Goal: Task Accomplishment & Management: Use online tool/utility

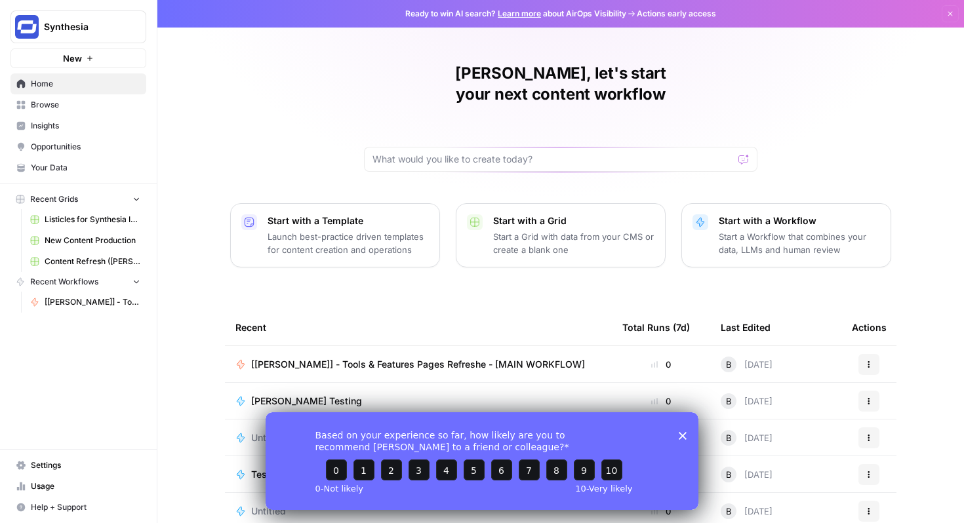
click at [397, 358] on span "[[PERSON_NAME]] - Tools & Features Pages Refreshe - [MAIN WORKFLOW]" at bounding box center [418, 364] width 334 height 13
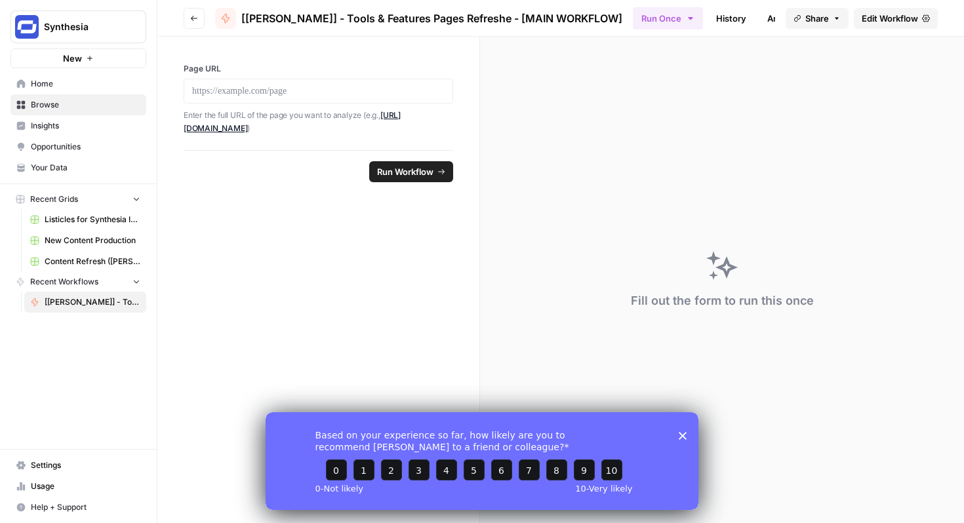
click at [681, 434] on polygon "Close survey" at bounding box center [683, 436] width 8 height 8
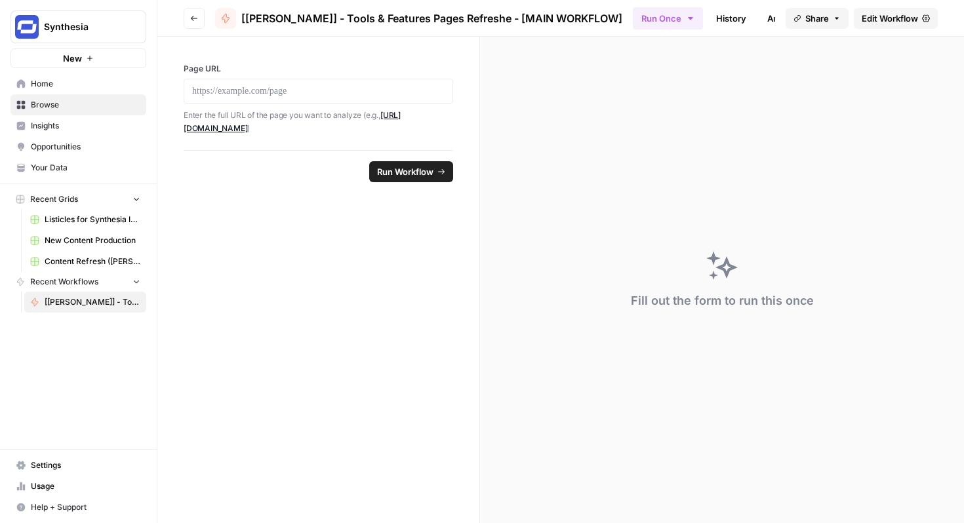
click at [878, 12] on span "Edit Workflow" at bounding box center [890, 18] width 56 height 13
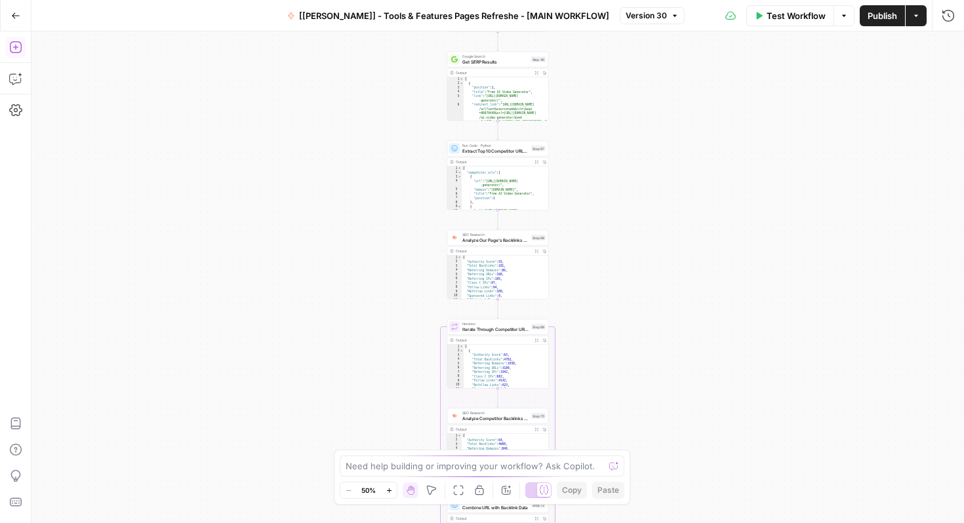
click at [18, 43] on icon "button" at bounding box center [15, 47] width 13 height 13
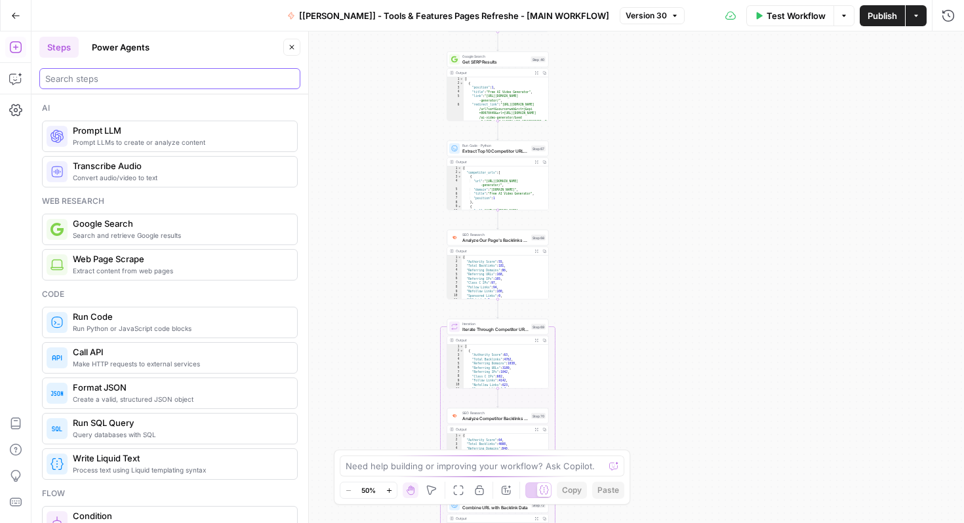
click at [140, 80] on input "search" at bounding box center [169, 78] width 249 height 13
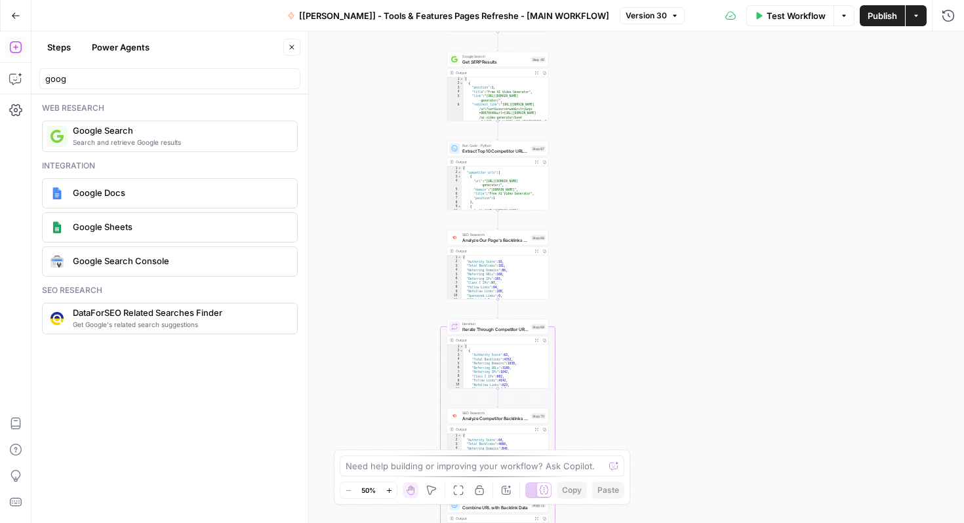
click at [139, 258] on span "Google Search Console" at bounding box center [180, 260] width 214 height 13
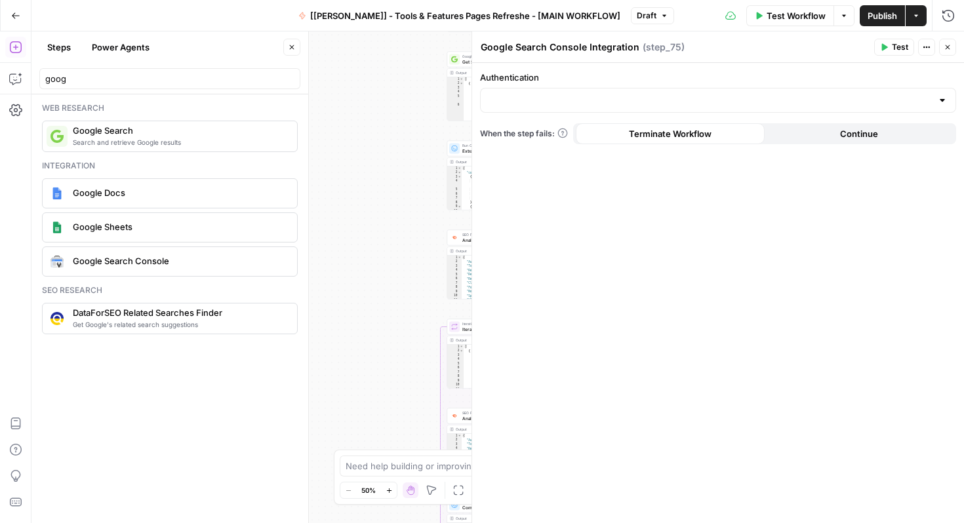
click at [950, 49] on icon "button" at bounding box center [948, 47] width 8 height 8
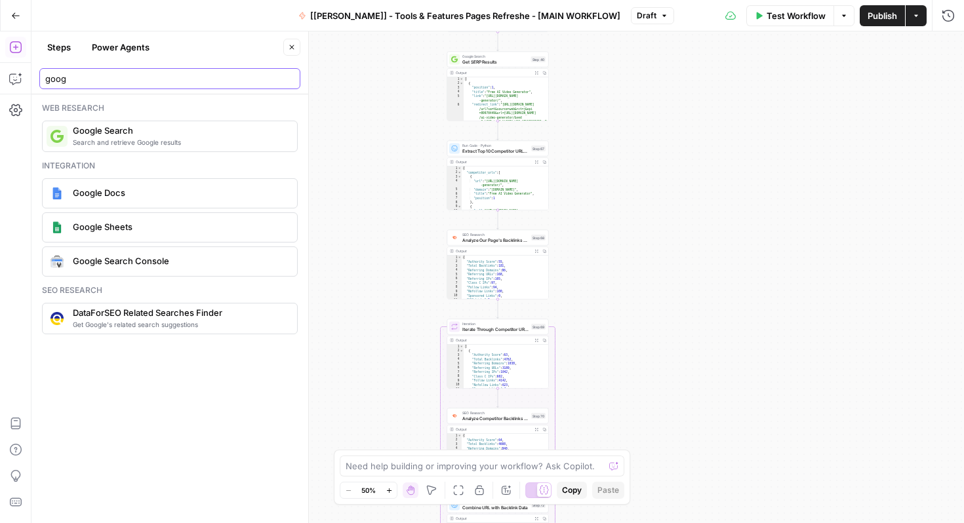
click at [151, 73] on input "goog" at bounding box center [169, 78] width 249 height 13
type input "searc"
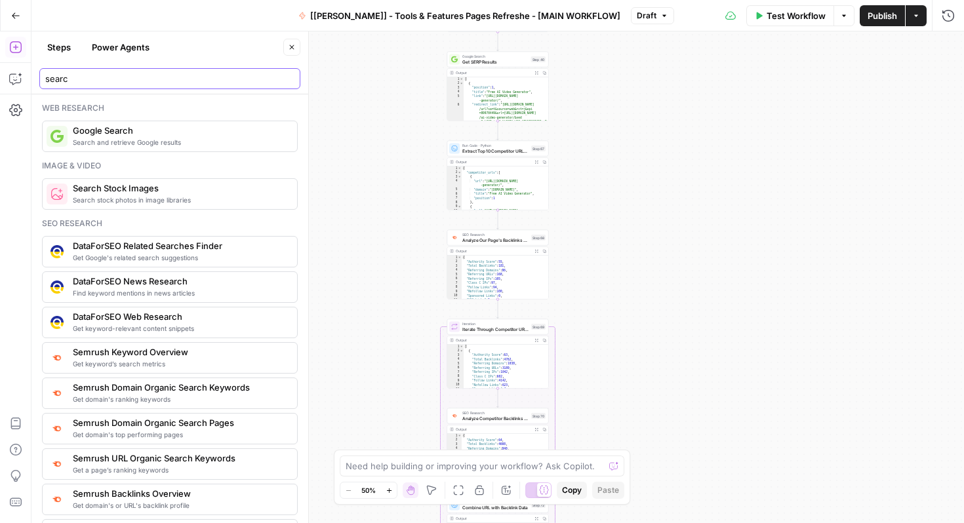
click at [161, 79] on input "searc" at bounding box center [169, 78] width 249 height 13
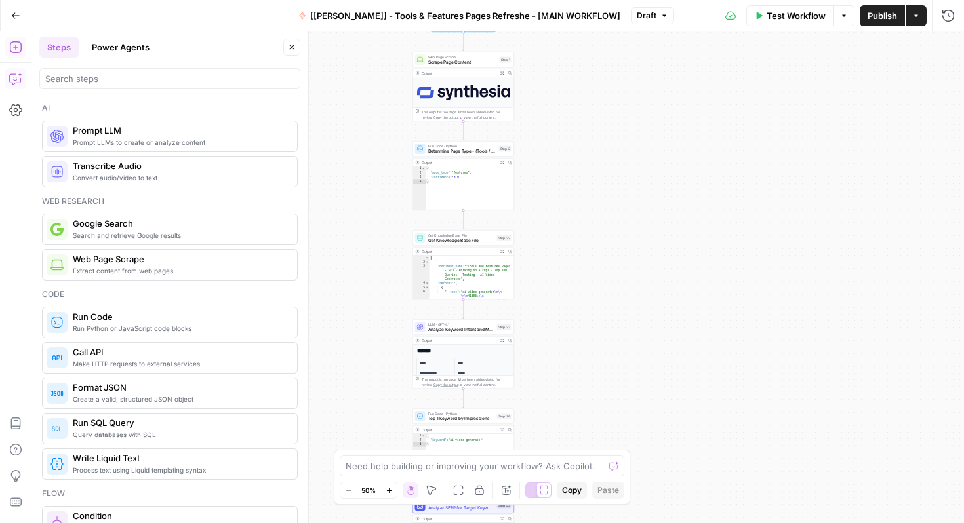
click at [20, 71] on button "Copilot" at bounding box center [15, 78] width 21 height 21
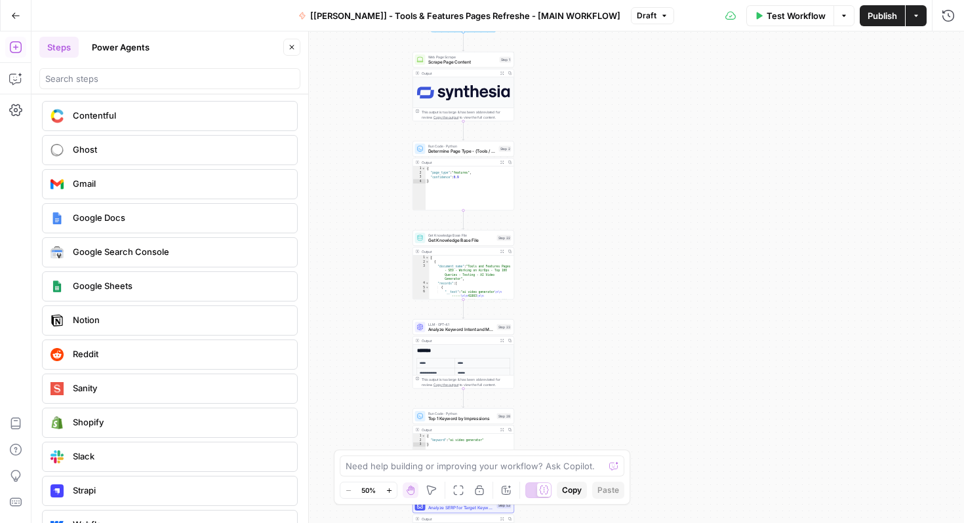
scroll to position [2429, 0]
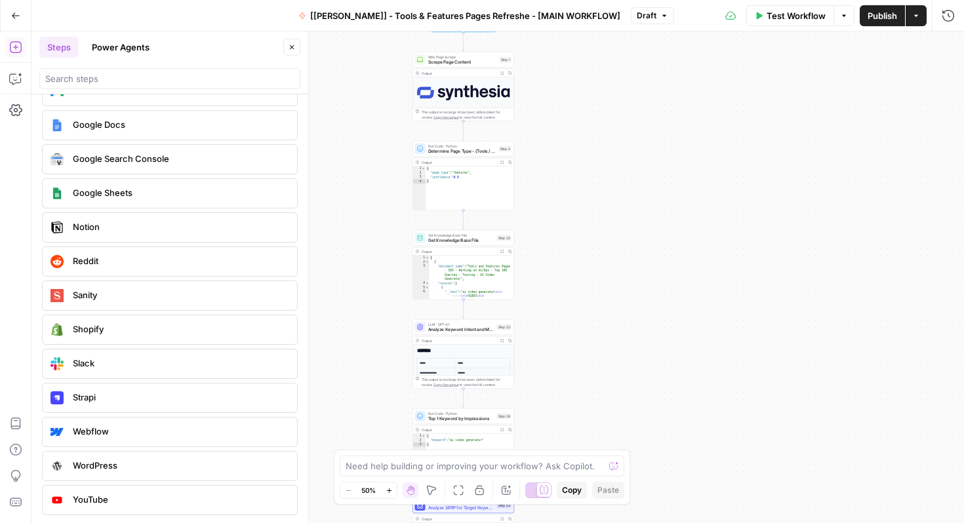
click at [141, 164] on span "Google Search Console" at bounding box center [180, 158] width 214 height 13
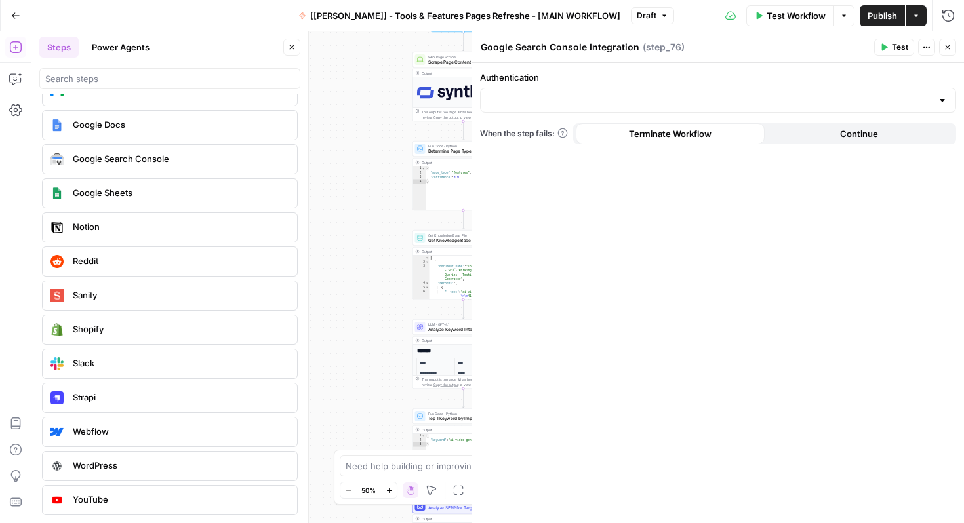
click at [595, 92] on div at bounding box center [718, 100] width 476 height 25
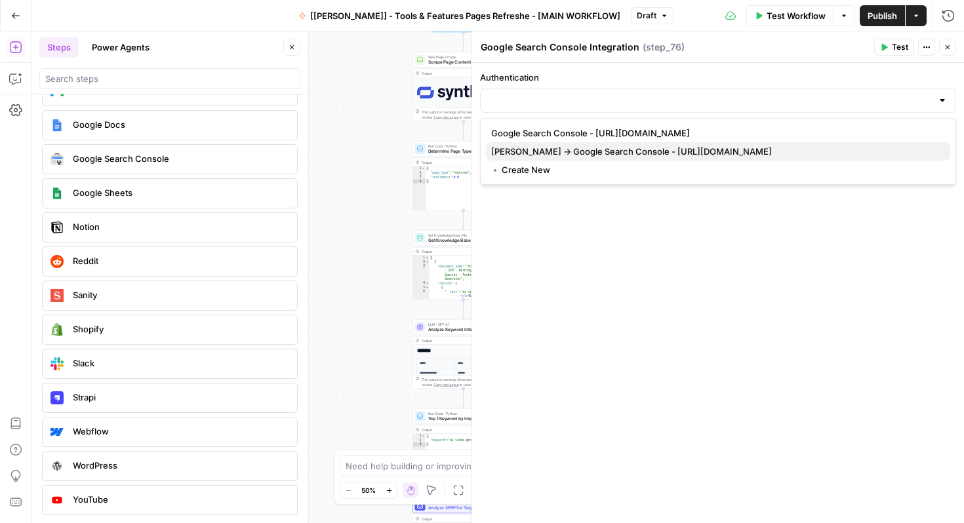
click at [607, 151] on span "[PERSON_NAME] -> Google Search Console - [URL][DOMAIN_NAME]" at bounding box center [715, 151] width 449 height 13
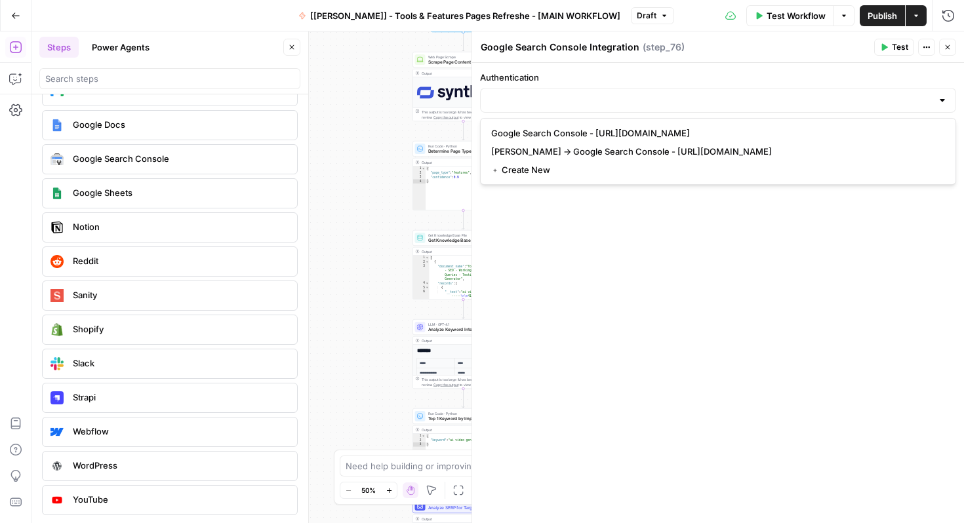
type input "[PERSON_NAME] -> Google Search Console - [URL][DOMAIN_NAME]"
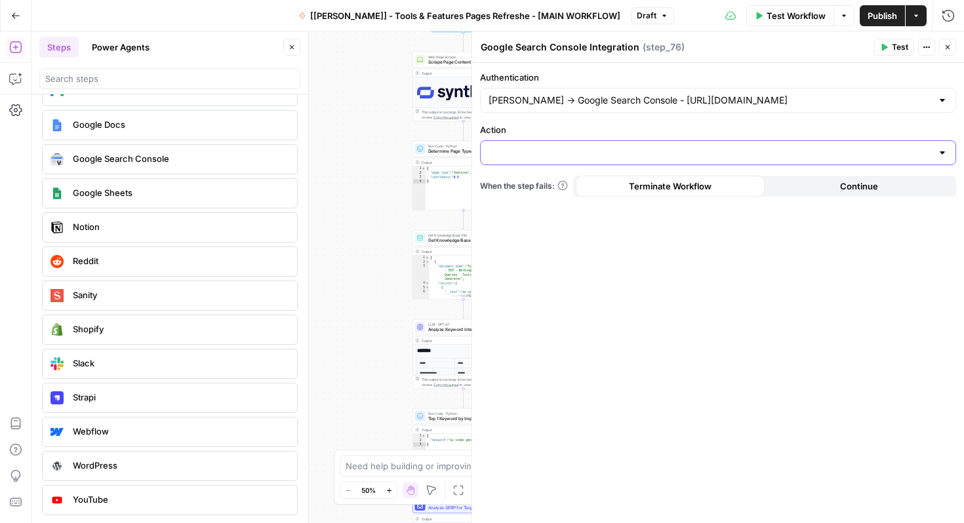
click at [607, 151] on input "Action" at bounding box center [710, 152] width 443 height 13
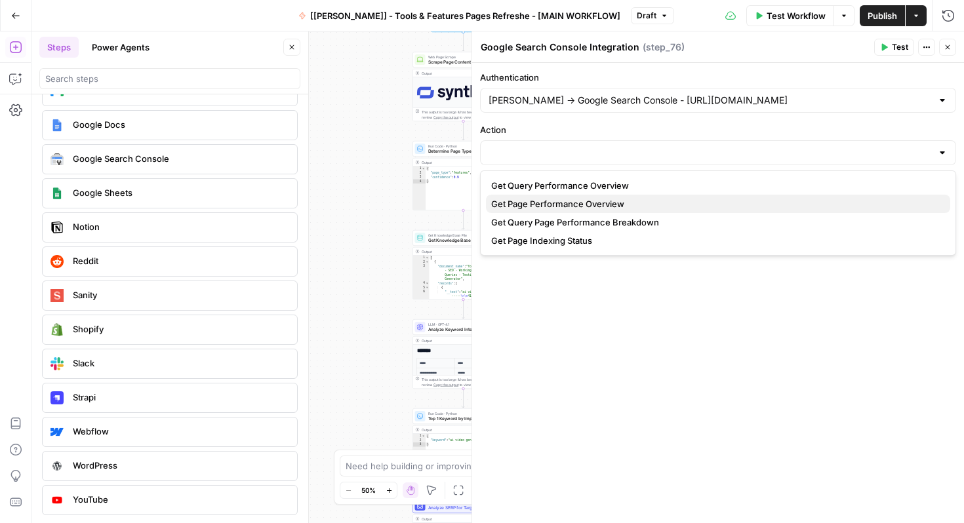
click at [591, 207] on span "Get Page Performance Overview" at bounding box center [715, 203] width 449 height 13
type input "Get Page Performance Overview"
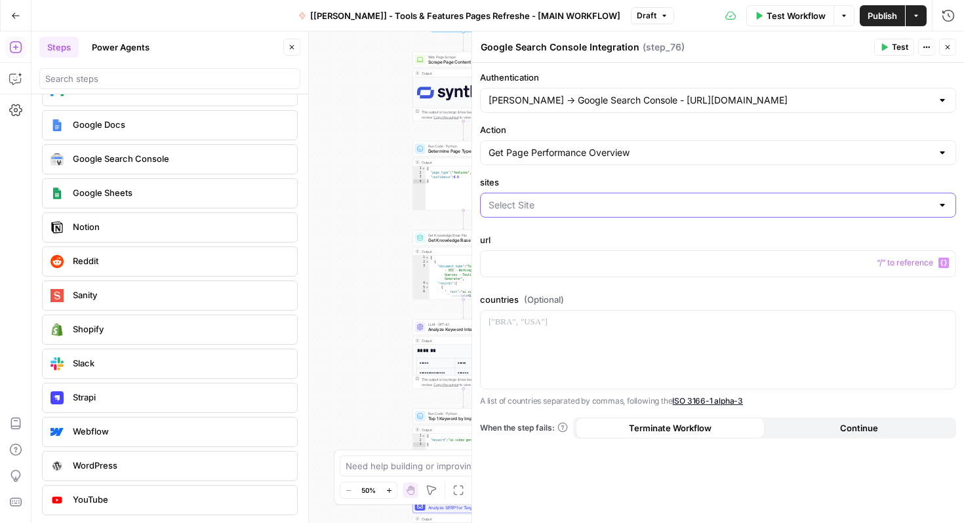
click at [577, 211] on input "sites" at bounding box center [710, 205] width 443 height 13
click at [581, 235] on span "[URL][DOMAIN_NAME]" at bounding box center [715, 238] width 449 height 13
type input "[URL][DOMAIN_NAME]"
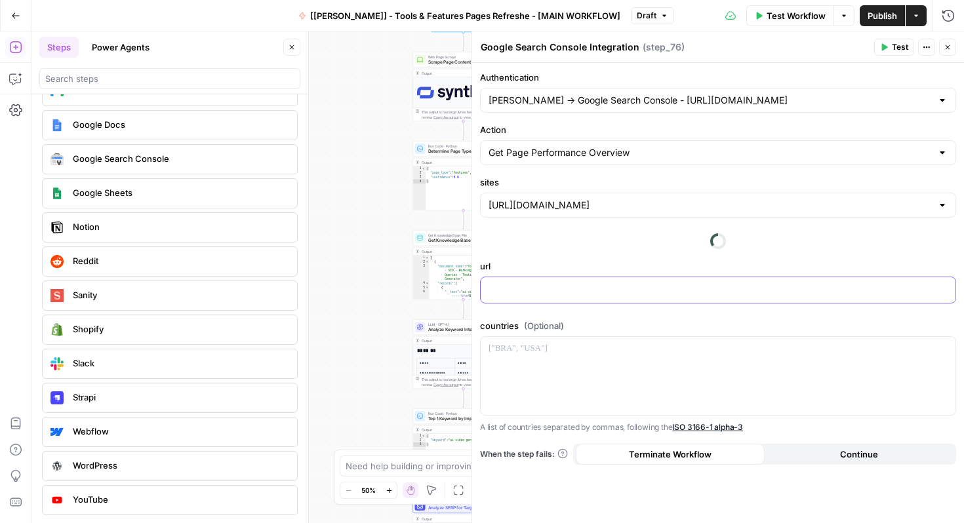
click at [531, 288] on p at bounding box center [718, 289] width 459 height 13
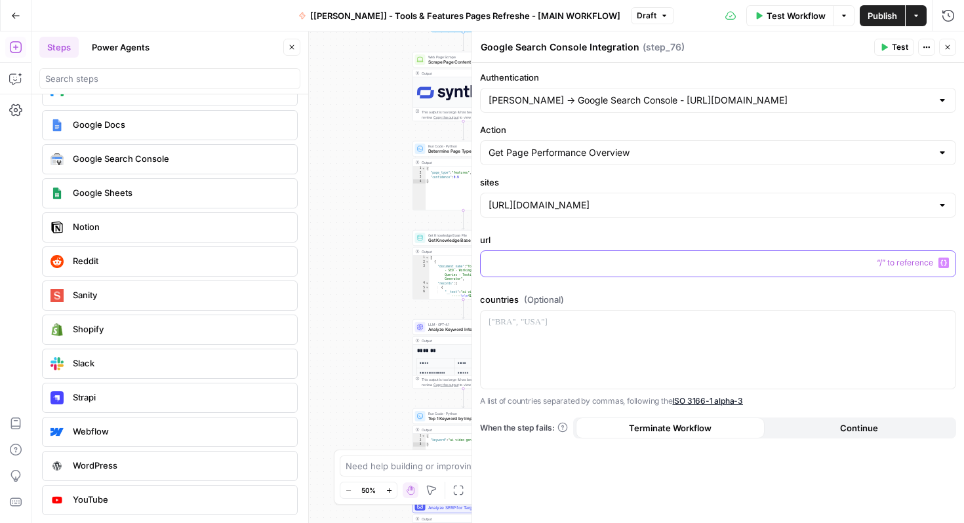
click at [546, 262] on p at bounding box center [718, 262] width 459 height 13
click at [554, 150] on input "Action" at bounding box center [710, 152] width 443 height 13
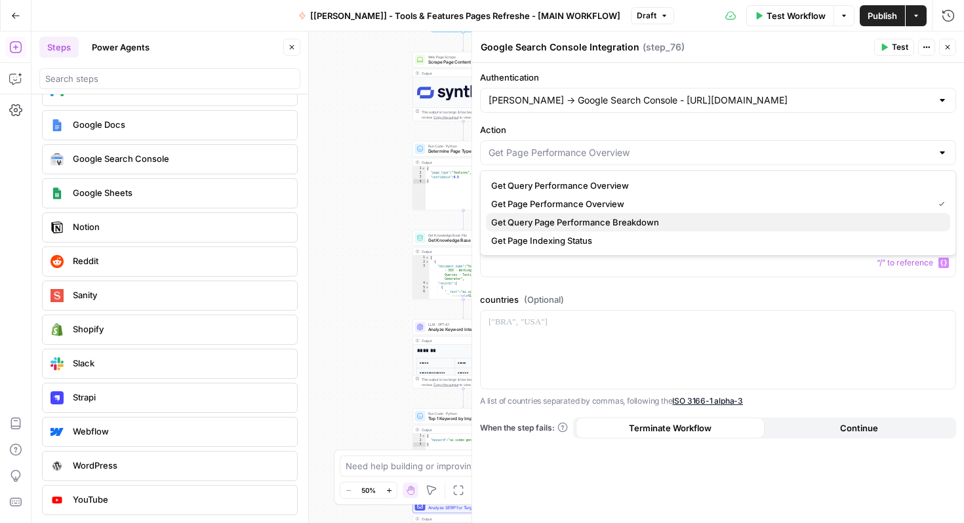
click at [563, 225] on span "Get Query Page Performance Breakdown" at bounding box center [715, 222] width 449 height 13
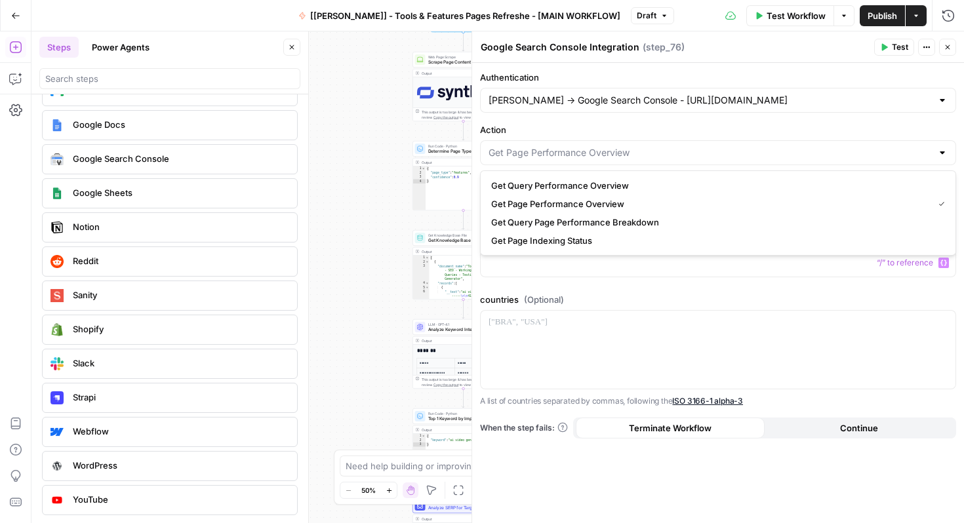
type input "Get Query Page Performance Breakdown"
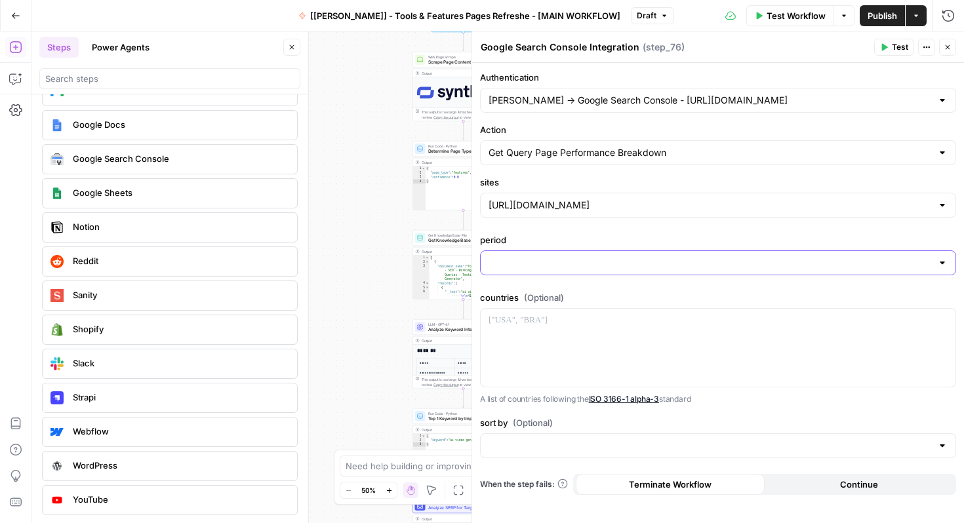
click at [562, 264] on input "period" at bounding box center [710, 262] width 443 height 13
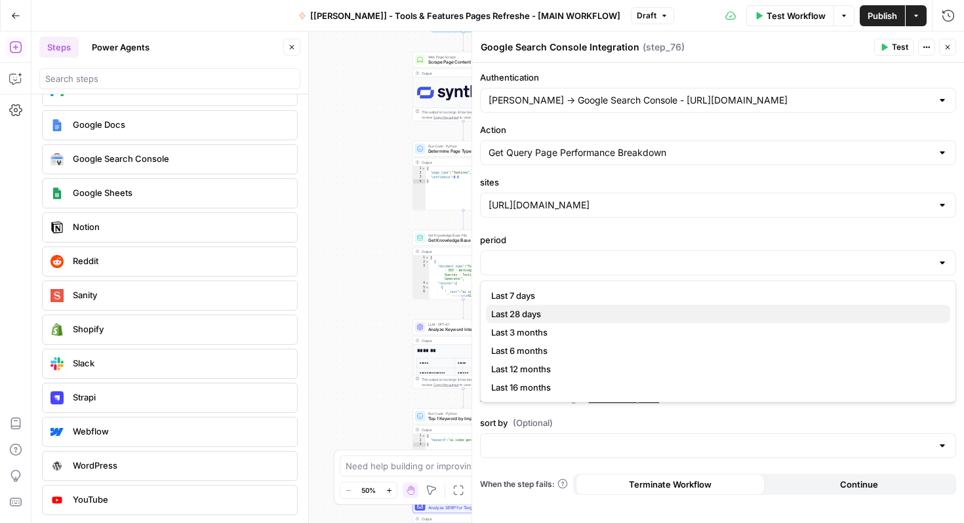
click at [542, 310] on span "Last 28 days" at bounding box center [715, 314] width 449 height 13
type input "Last 28 days"
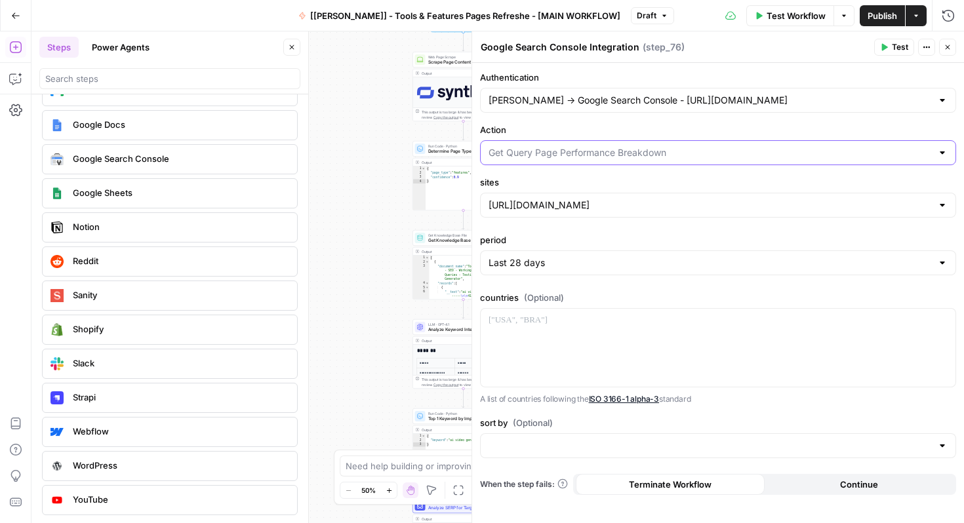
click at [555, 156] on input "Action" at bounding box center [710, 152] width 443 height 13
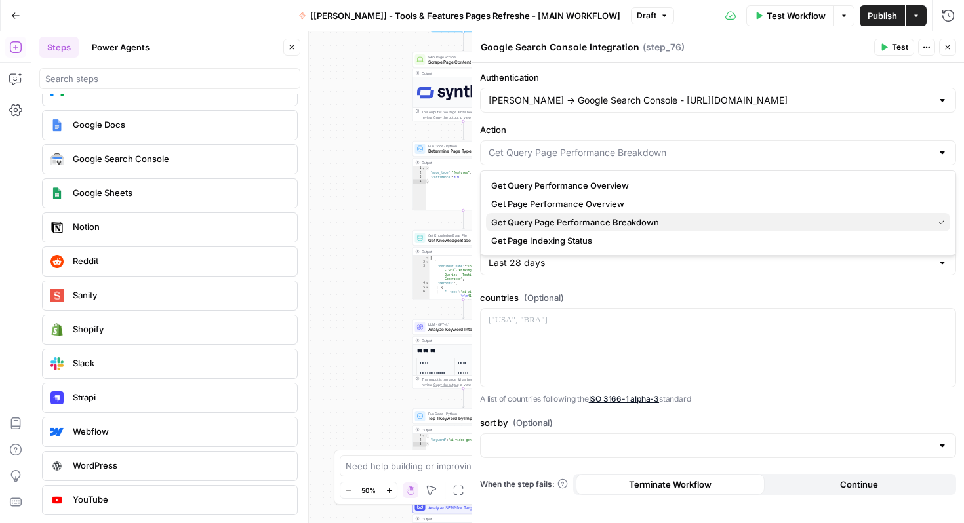
click at [560, 218] on span "Get Query Page Performance Breakdown" at bounding box center [709, 222] width 437 height 13
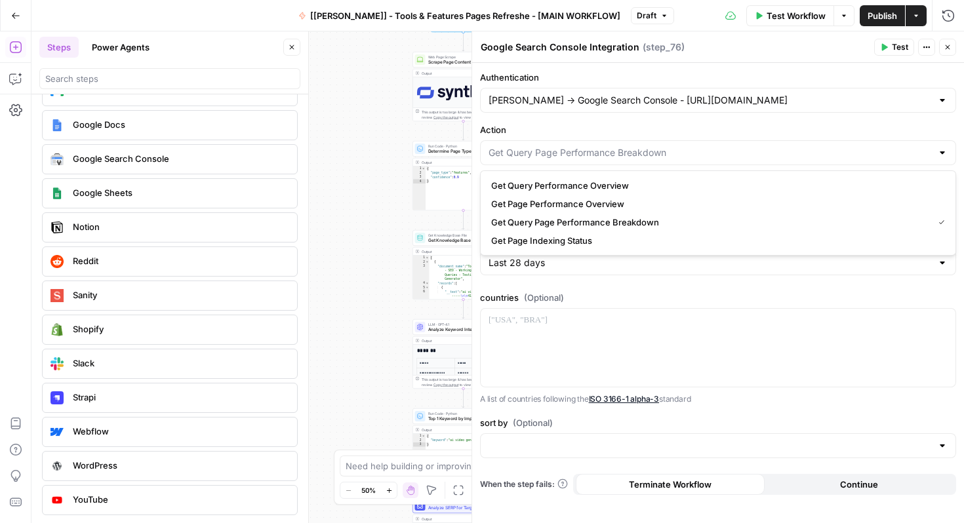
type input "Get Query Page Performance Breakdown"
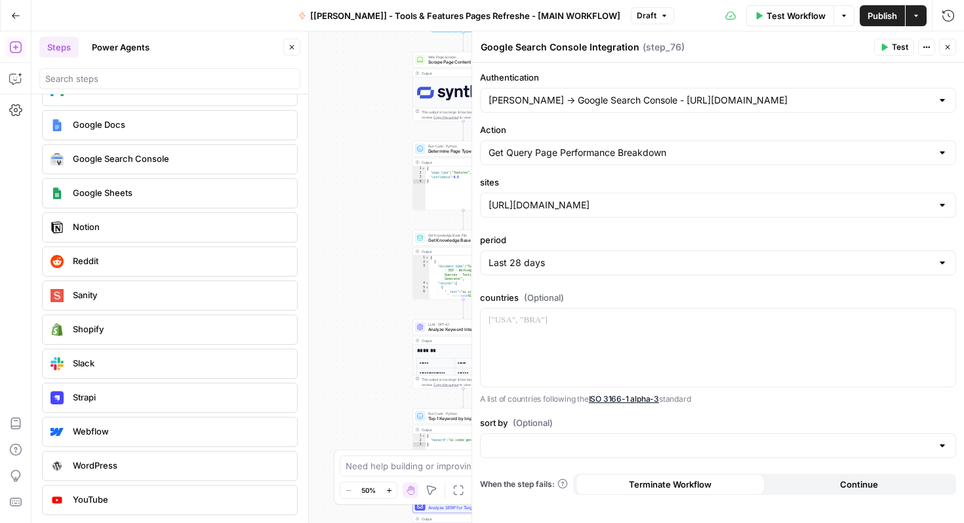
click at [570, 179] on label "sites" at bounding box center [718, 182] width 476 height 13
click at [570, 199] on input "[URL][DOMAIN_NAME]" at bounding box center [710, 205] width 443 height 13
type input "[URL][DOMAIN_NAME]"
click at [581, 176] on label "sites" at bounding box center [718, 182] width 476 height 13
click at [581, 199] on input "[URL][DOMAIN_NAME]" at bounding box center [710, 205] width 443 height 13
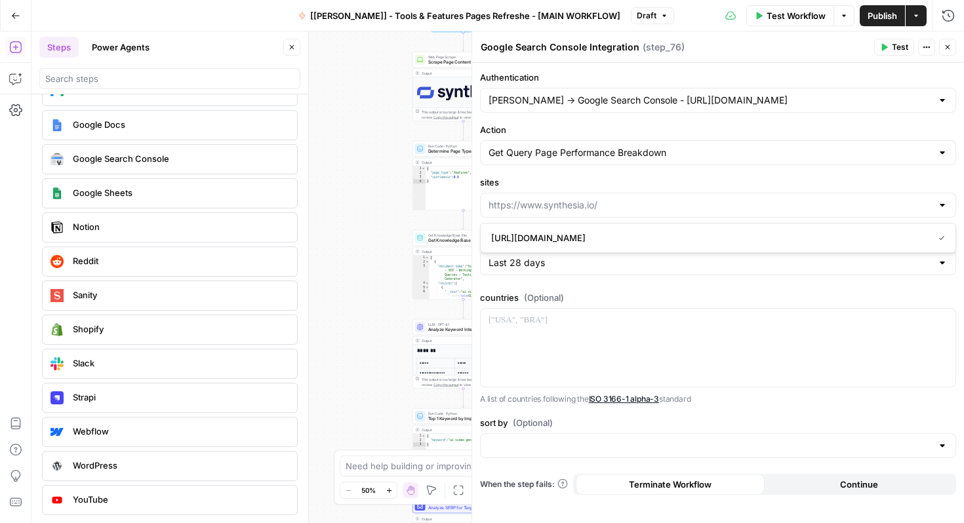
type input "[URL][DOMAIN_NAME]"
click at [605, 171] on div "Authentication [PERSON_NAME] -> Google Search Console - [URL][DOMAIN_NAME] Acti…" at bounding box center [718, 293] width 492 height 460
click at [565, 154] on input "Action" at bounding box center [710, 152] width 443 height 13
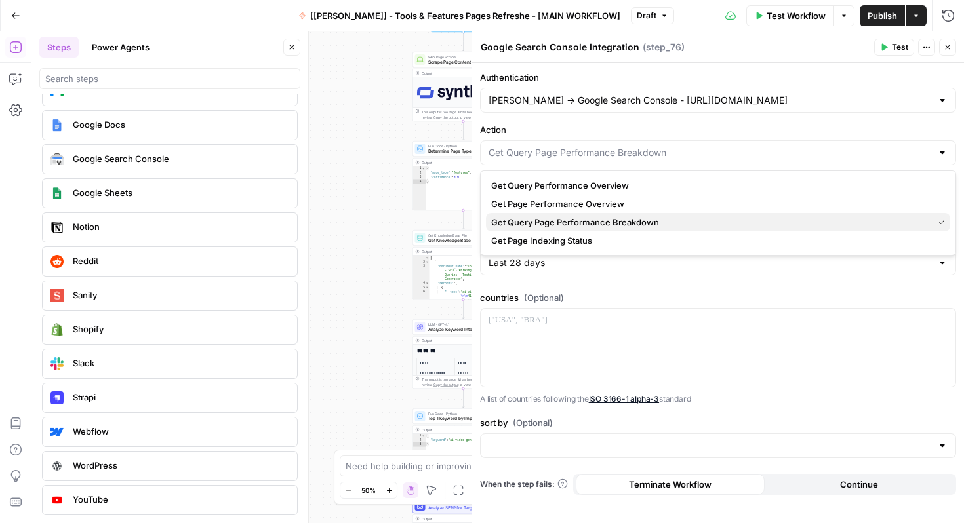
click at [574, 218] on span "Get Query Page Performance Breakdown" at bounding box center [709, 222] width 437 height 13
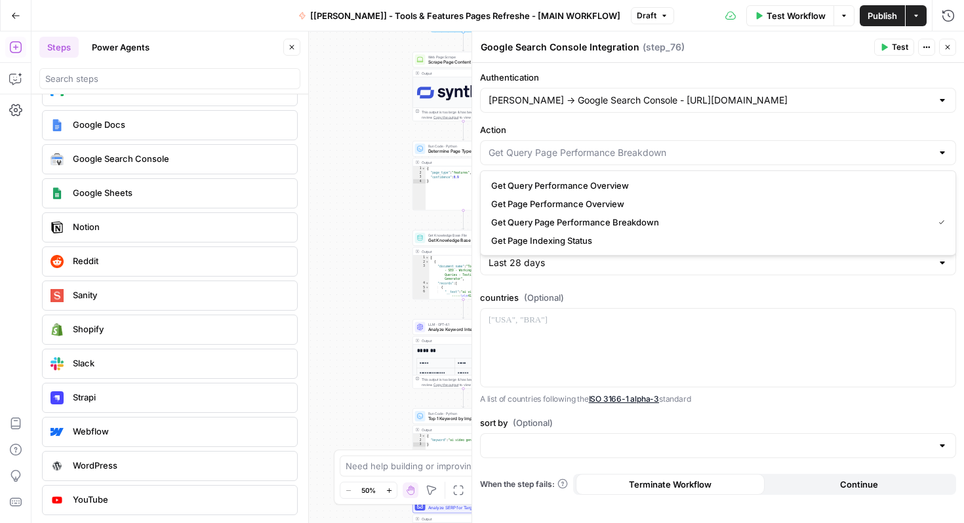
type input "Get Query Page Performance Breakdown"
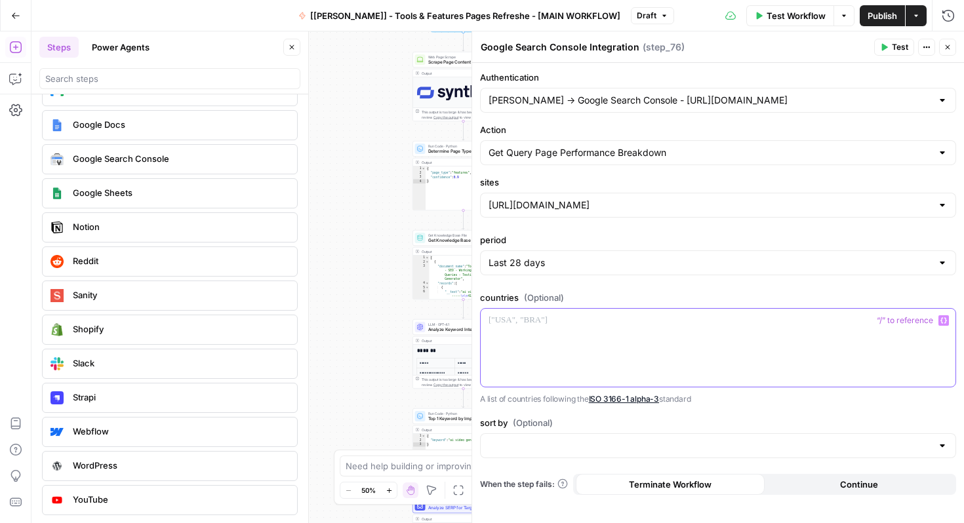
click at [597, 346] on div at bounding box center [718, 348] width 475 height 78
click at [568, 450] on input "sort by (Optional)" at bounding box center [710, 445] width 443 height 13
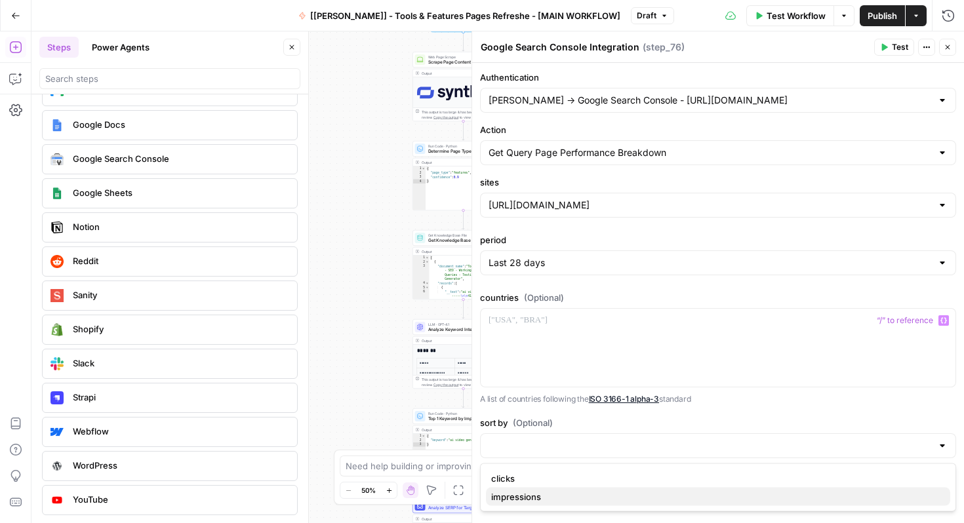
click at [551, 491] on span "impressions" at bounding box center [715, 497] width 449 height 13
type input "impressions"
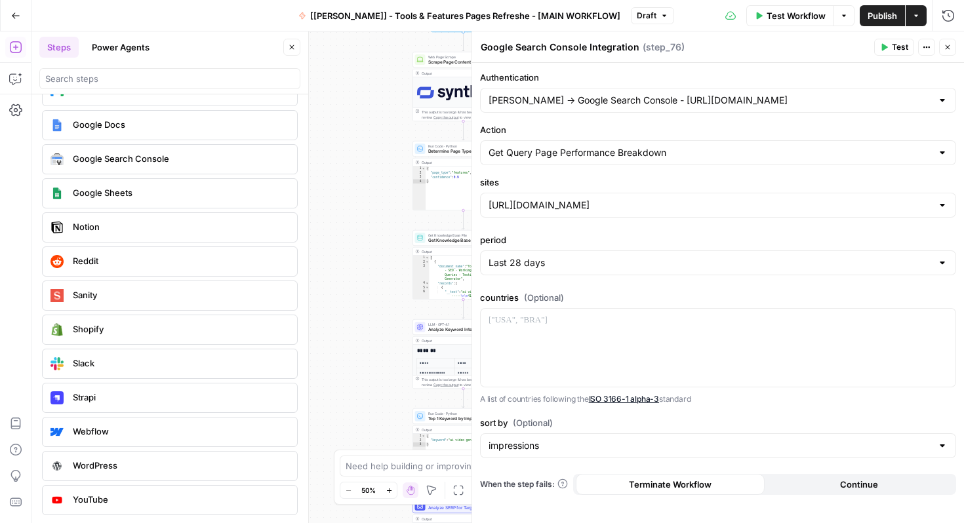
scroll to position [0, 0]
click at [568, 153] on input "Action" at bounding box center [710, 152] width 443 height 13
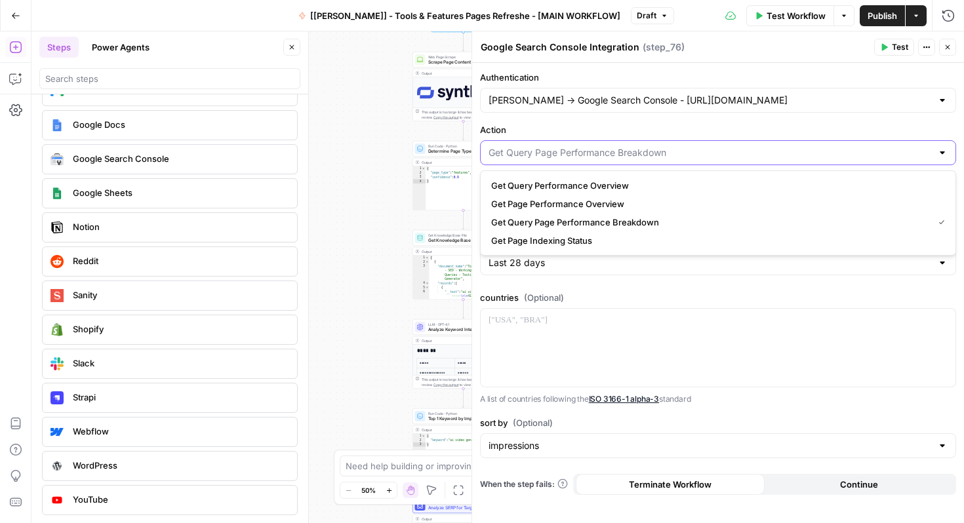
click at [568, 153] on input "Action" at bounding box center [710, 152] width 443 height 13
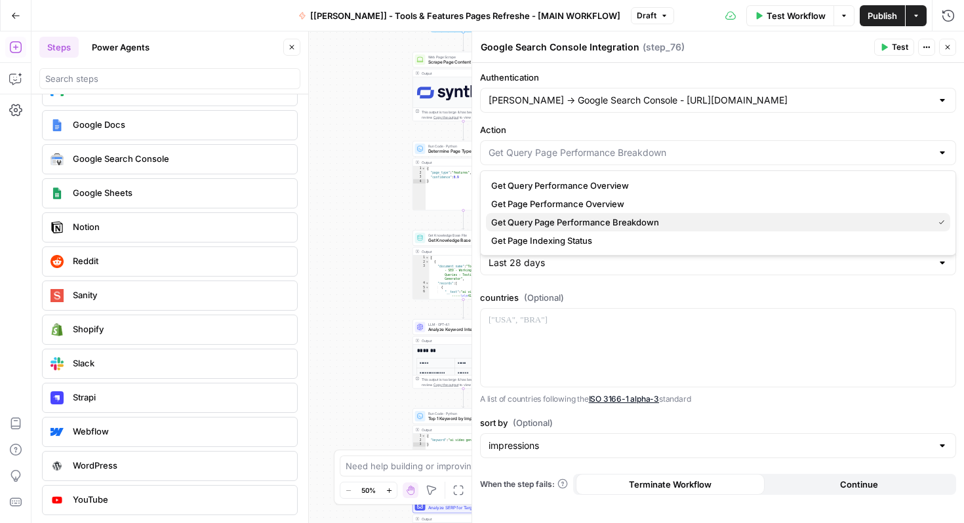
click at [546, 220] on span "Get Query Page Performance Breakdown" at bounding box center [709, 222] width 437 height 13
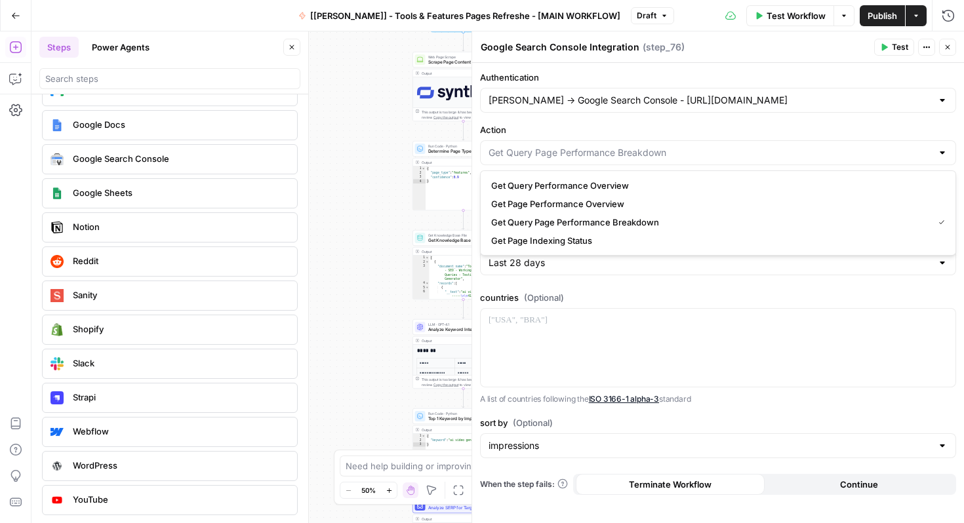
type input "Get Query Page Performance Breakdown"
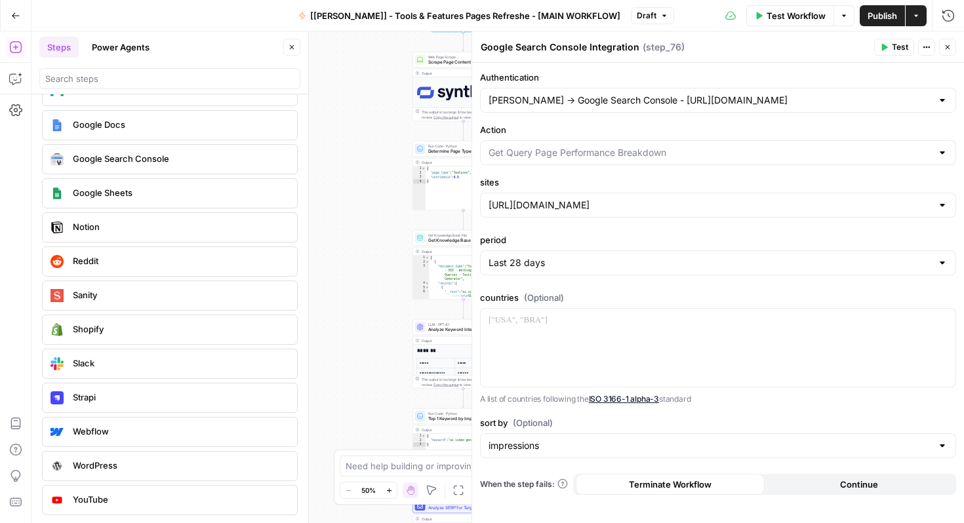
type input "Get Query Page Performance Breakdown"
click at [643, 152] on input "Action" at bounding box center [710, 152] width 443 height 13
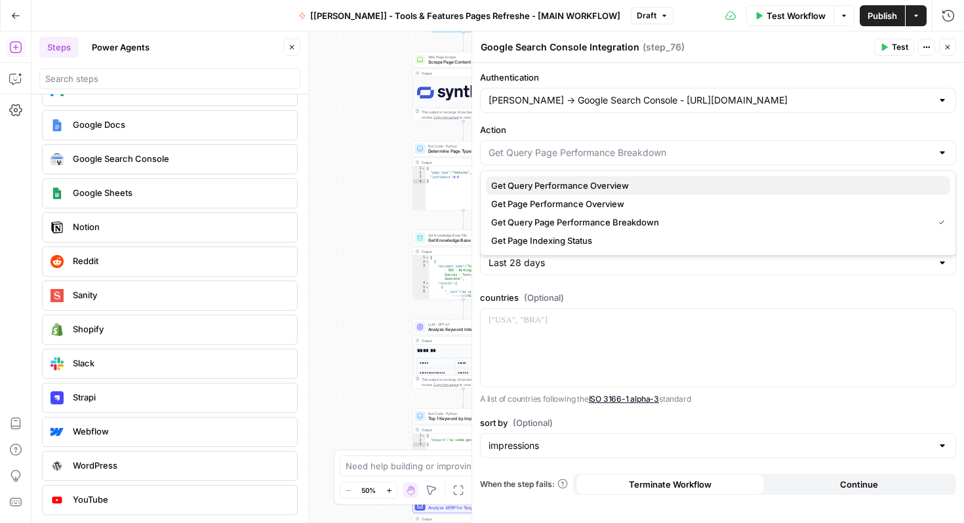
click at [543, 181] on span "Get Query Performance Overview" at bounding box center [715, 185] width 449 height 13
type input "Get Query Performance Overview"
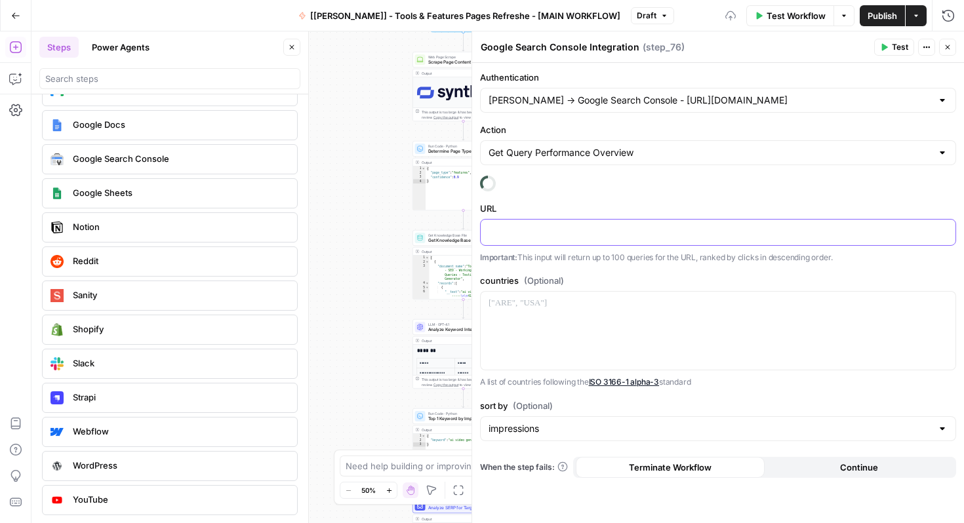
click at [536, 223] on div at bounding box center [718, 233] width 475 height 26
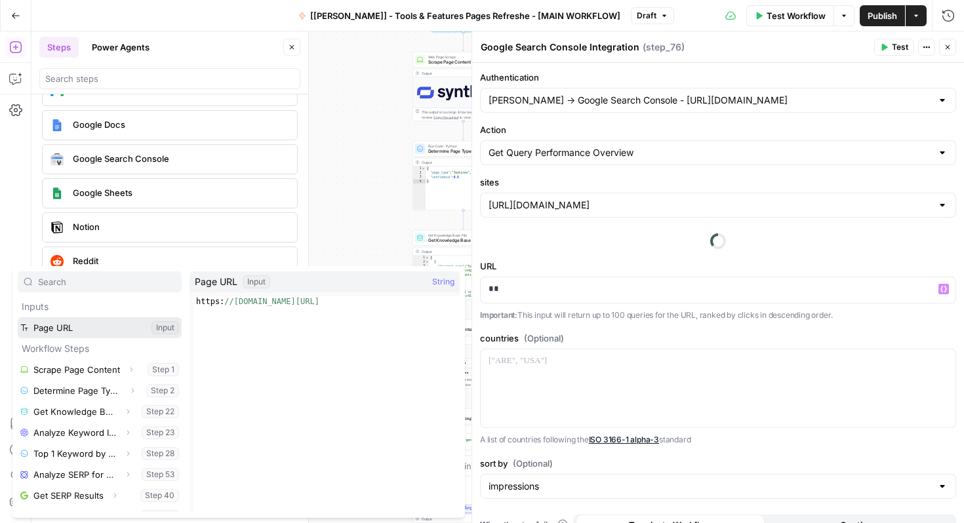
click at [77, 327] on button "Select variable Page URL" at bounding box center [100, 327] width 164 height 21
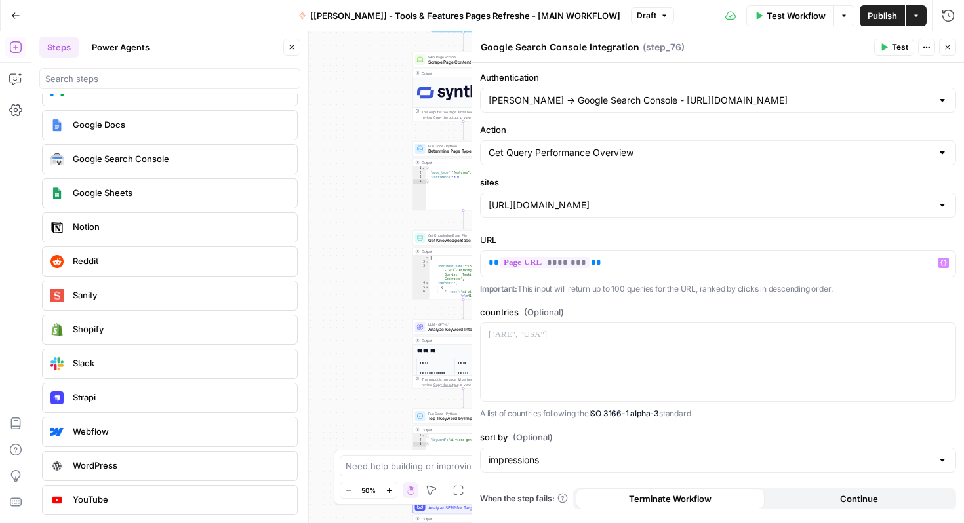
click at [897, 44] on span "Test" at bounding box center [900, 47] width 16 height 12
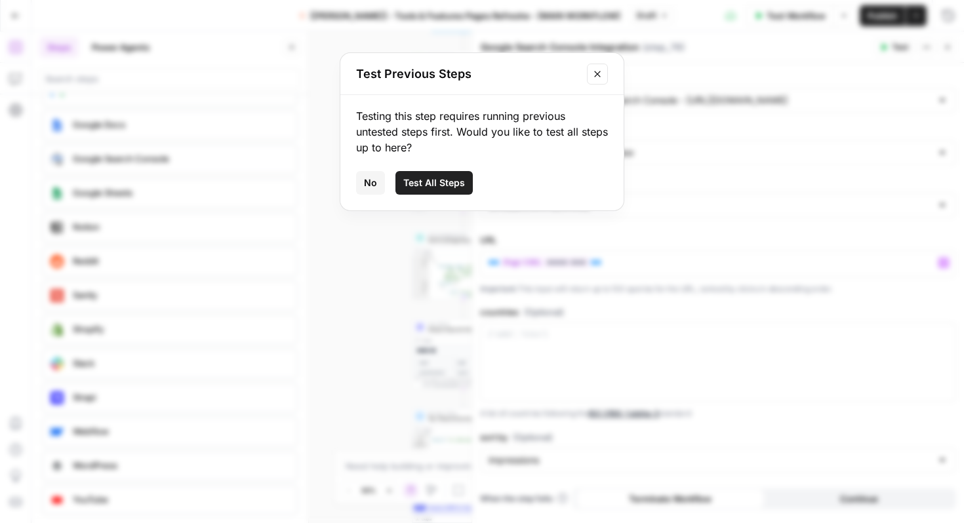
click at [373, 181] on span "No" at bounding box center [370, 182] width 13 height 13
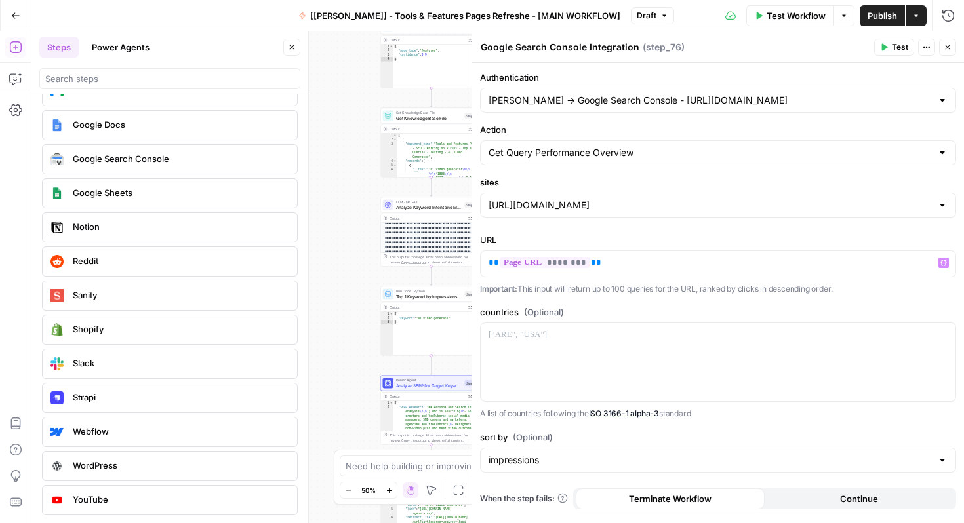
scroll to position [220, 0]
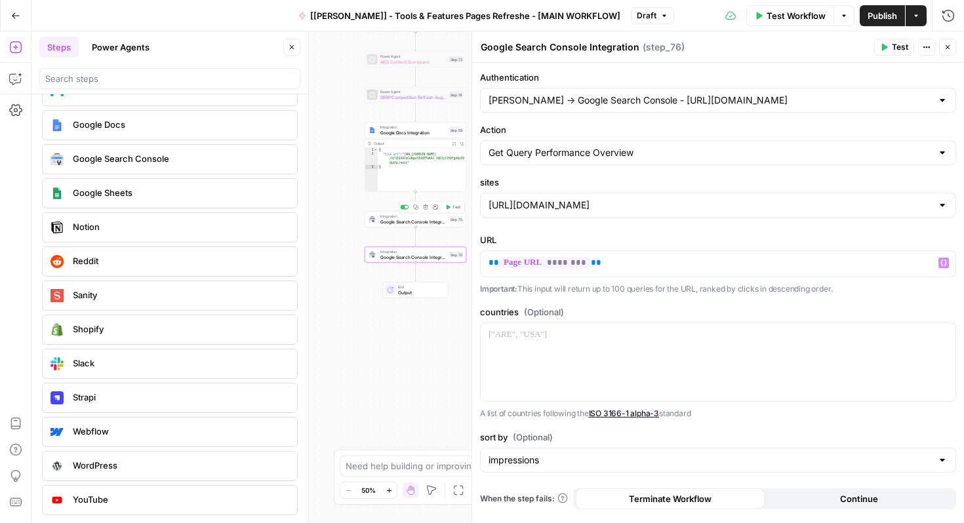
click at [420, 224] on span "Google Search Console Integration" at bounding box center [413, 221] width 66 height 7
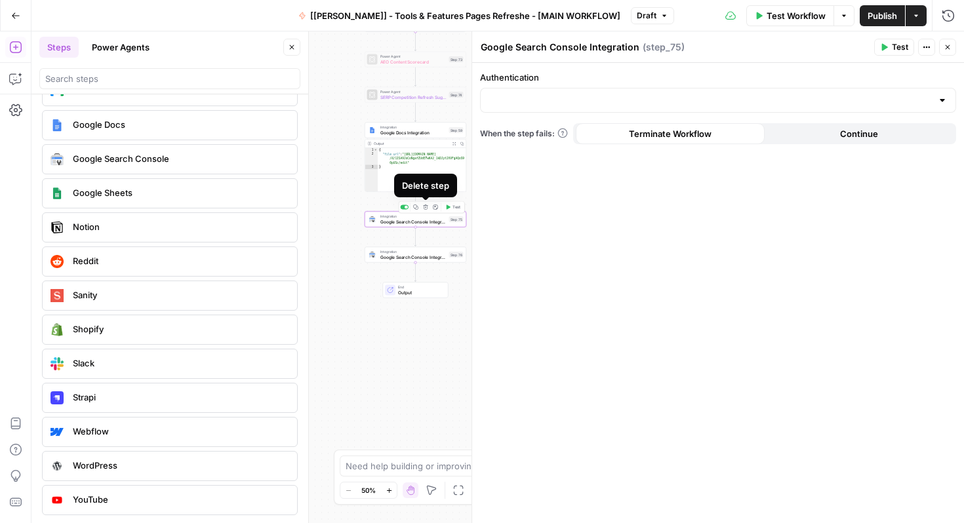
click at [426, 207] on icon "button" at bounding box center [425, 207] width 5 height 5
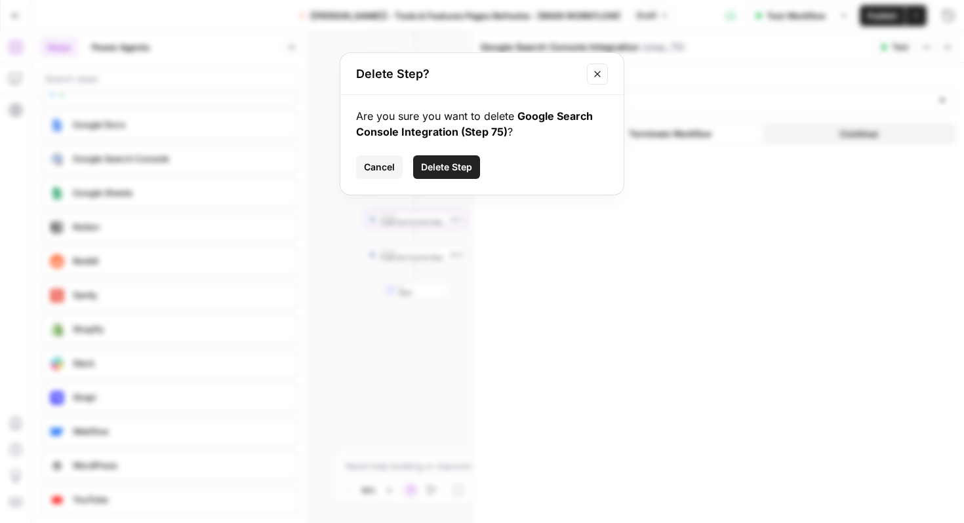
click at [457, 166] on span "Delete Step" at bounding box center [446, 167] width 51 height 13
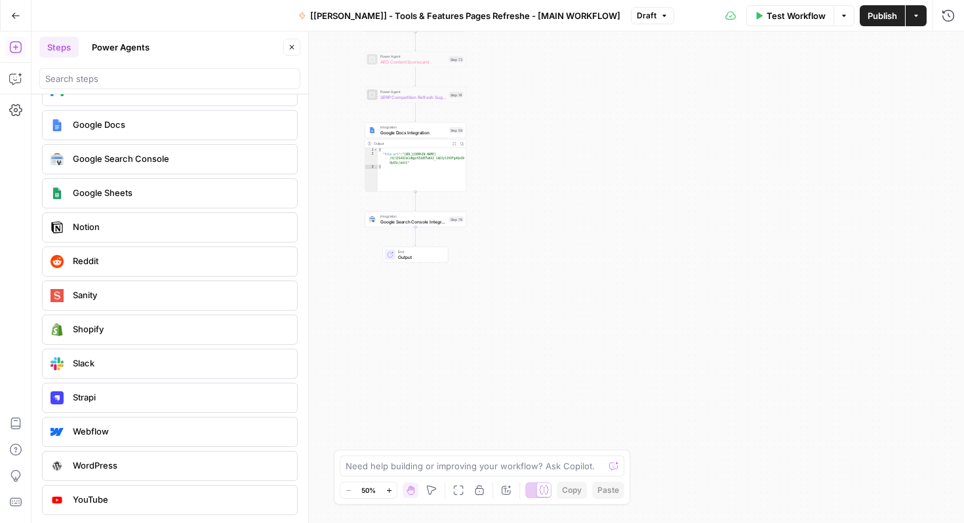
click at [407, 224] on span "Google Search Console Integration" at bounding box center [413, 221] width 66 height 7
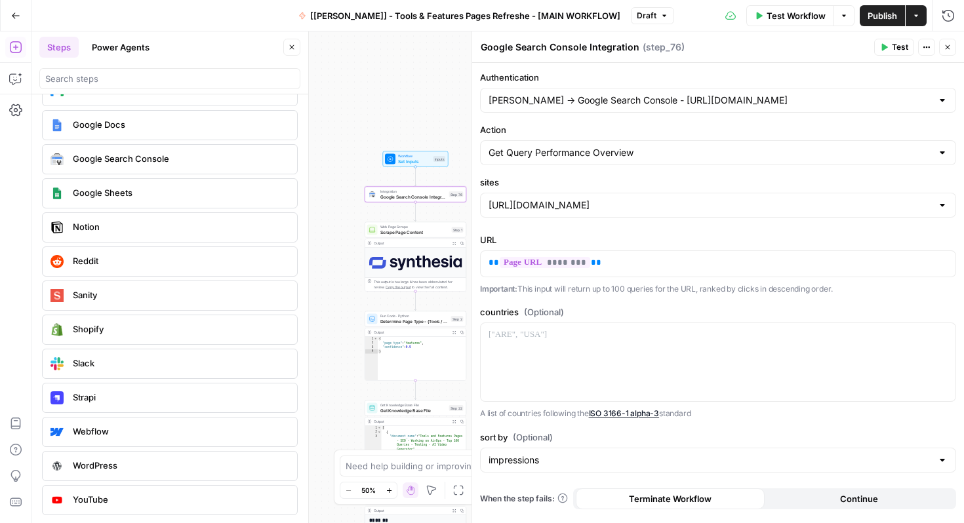
click at [397, 190] on span "Integration" at bounding box center [413, 191] width 66 height 5
click at [885, 43] on button "Test" at bounding box center [894, 47] width 40 height 17
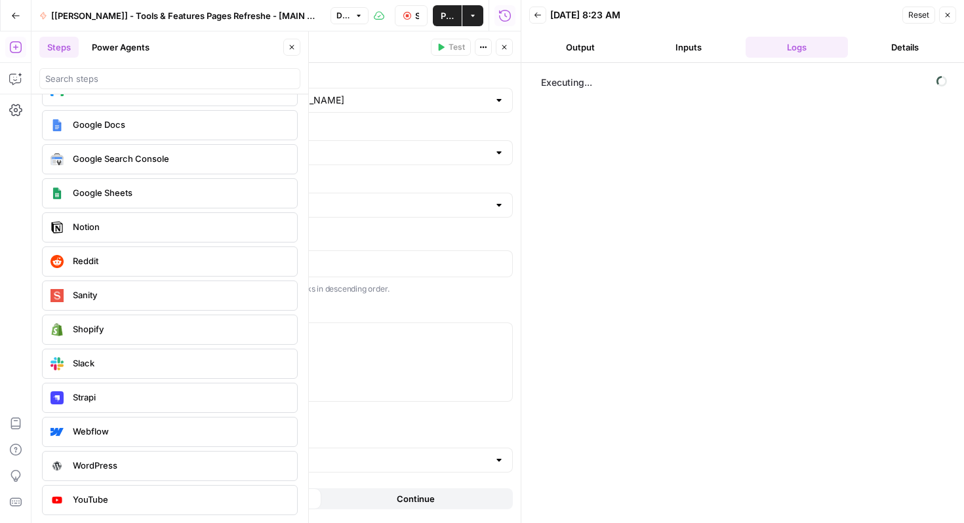
click at [575, 31] on header "Back [DATE] 8:23 AM Reset Close Output Inputs Logs Details" at bounding box center [742, 31] width 443 height 63
click at [575, 42] on button "Output" at bounding box center [580, 47] width 103 height 21
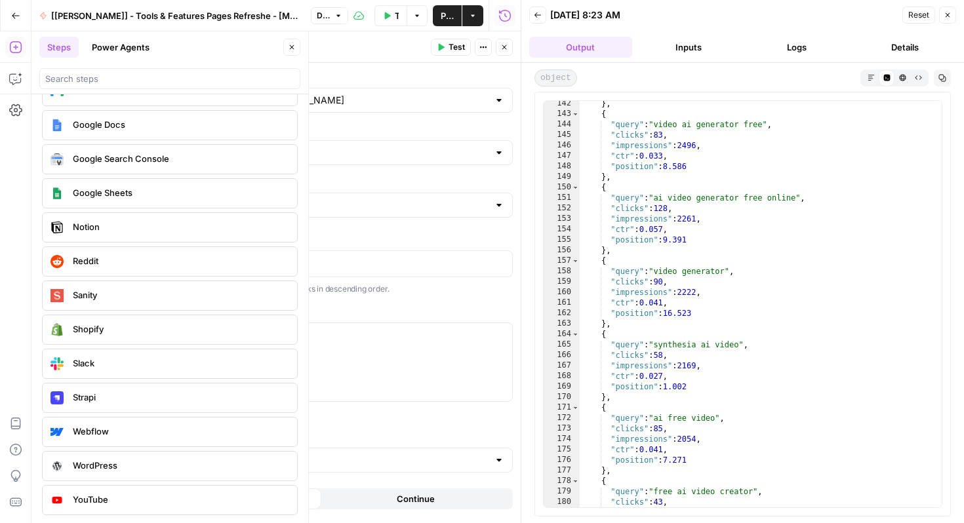
scroll to position [1482, 0]
click at [952, 13] on button "Close" at bounding box center [947, 15] width 17 height 17
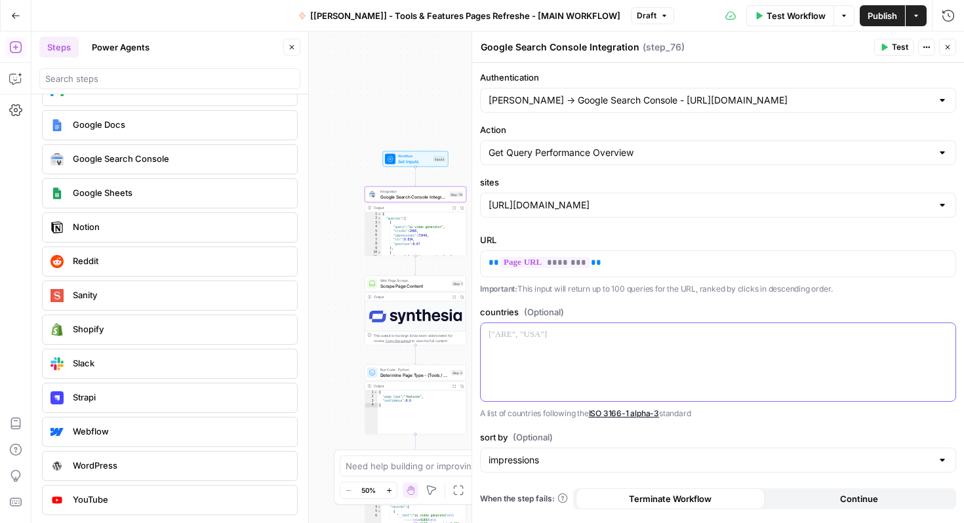
click at [631, 337] on p at bounding box center [718, 335] width 459 height 13
click at [454, 207] on icon "button" at bounding box center [455, 208] width 4 height 4
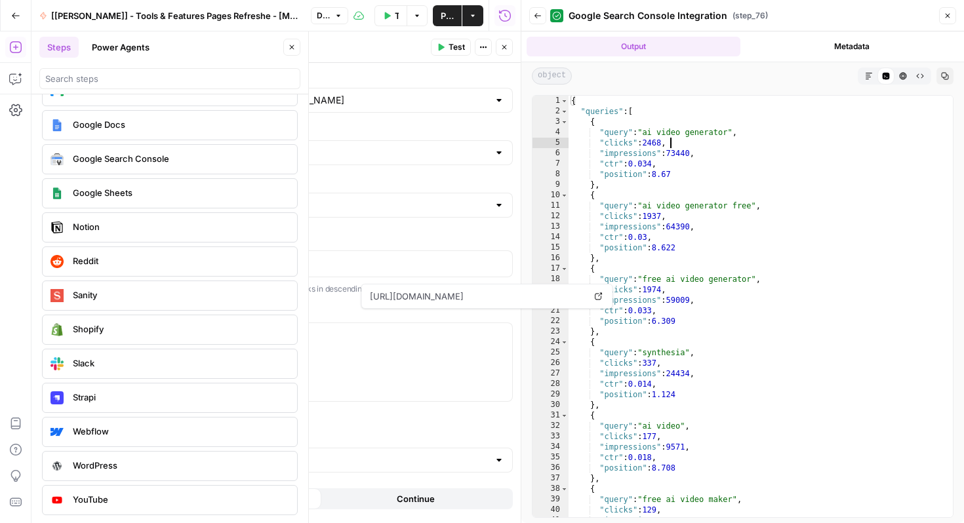
click at [676, 148] on div "{ "queries" : [ { "query" : "ai video generator" , "clicks" : 2468 , "impressio…" at bounding box center [761, 317] width 384 height 443
click at [691, 141] on div "{ "queries" : [ { "query" : "ai video generator" , "clicks" : 2468 , "impressio…" at bounding box center [761, 317] width 384 height 443
click at [696, 155] on div "{ "queries" : [ { "query" : "ai video generator" , "clicks" : 2468 , "impressio…" at bounding box center [761, 317] width 384 height 443
click at [710, 165] on div "{ "queries" : [ { "query" : "ai video generator" , "clicks" : 2468 , "impressio…" at bounding box center [761, 317] width 384 height 443
click at [707, 178] on div "{ "queries" : [ { "query" : "ai video generator" , "clicks" : 2468 , "impressio…" at bounding box center [761, 317] width 384 height 443
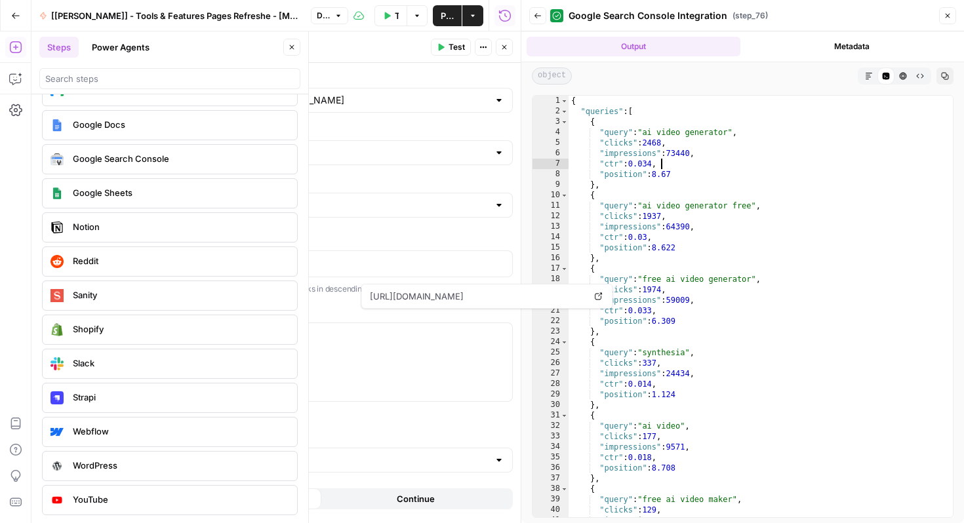
type textarea "**********"
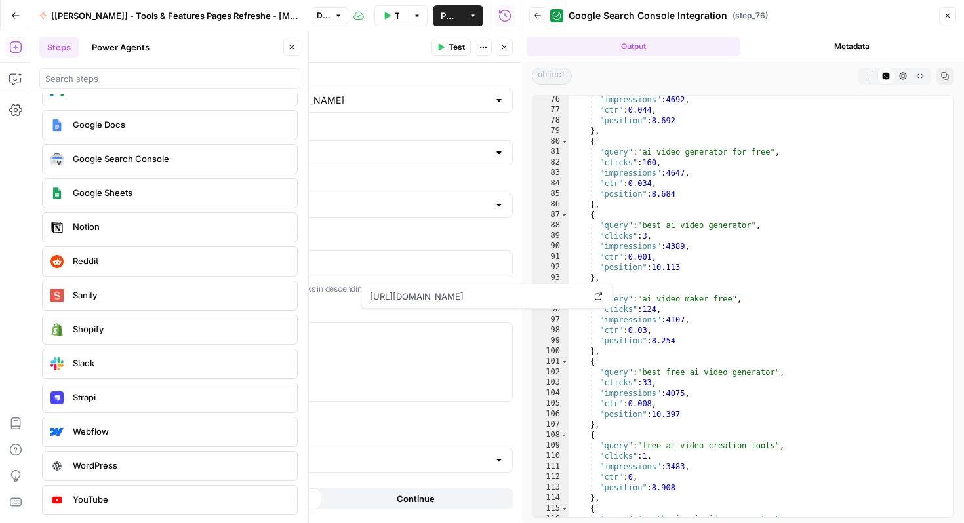
scroll to position [0, 0]
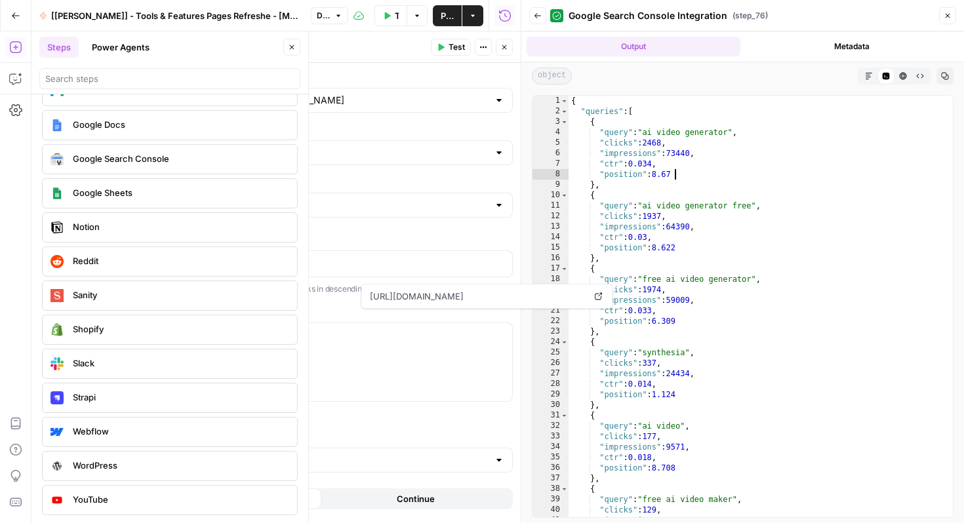
click at [874, 75] on button "Markdown" at bounding box center [868, 76] width 17 height 17
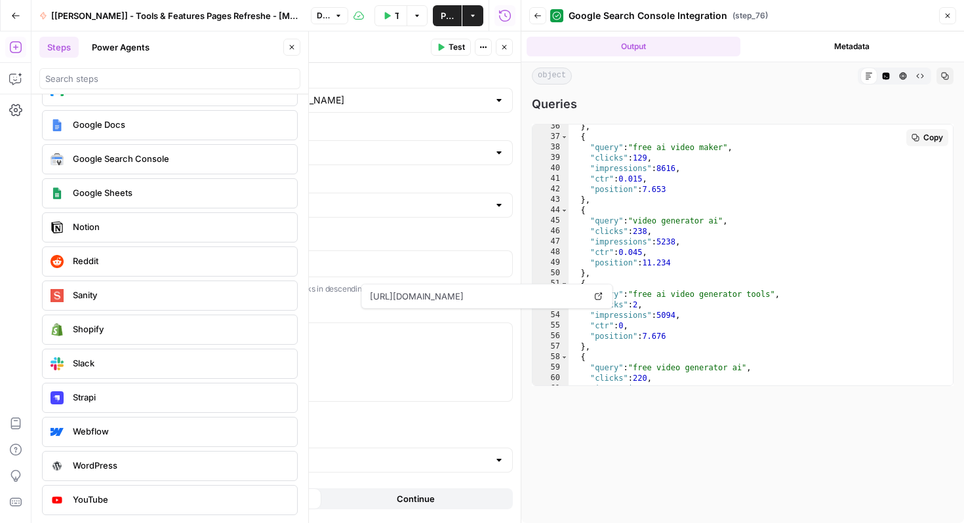
scroll to position [371, 0]
click at [680, 167] on div "} , { "query" : "free ai video maker" , "clicks" : 129 , "impressions" : 8616 ,…" at bounding box center [761, 262] width 384 height 283
click at [619, 267] on div "} , { "query" : "free ai video maker" , "clicks" : 129 , "impressions" : 8616 ,…" at bounding box center [761, 262] width 384 height 283
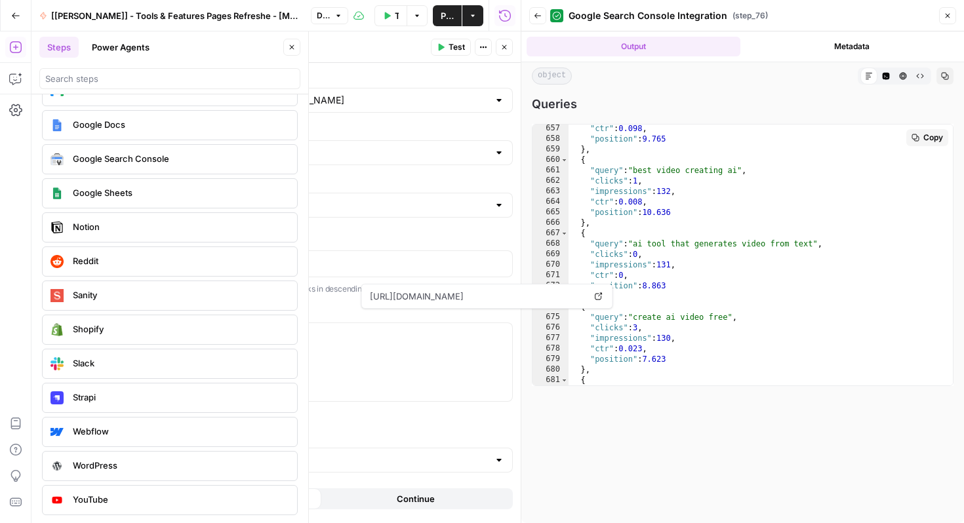
scroll to position [7104, 0]
click at [615, 364] on div ""ctr" : 0.023 , "position" : 7.623 } , { "query" : "video ai" , "clicks" : 7 , …" at bounding box center [761, 266] width 384 height 283
click at [601, 235] on div ""ctr" : 0.023 , "position" : 7.623 } , { "query" : "video ai" , "clicks" : 7 , …" at bounding box center [761, 266] width 384 height 283
click at [621, 213] on div ""ctr" : 0.023 , "position" : 7.623 } , { "query" : "video ai" , "clicks" : 7 , …" at bounding box center [761, 266] width 384 height 283
type textarea "**********"
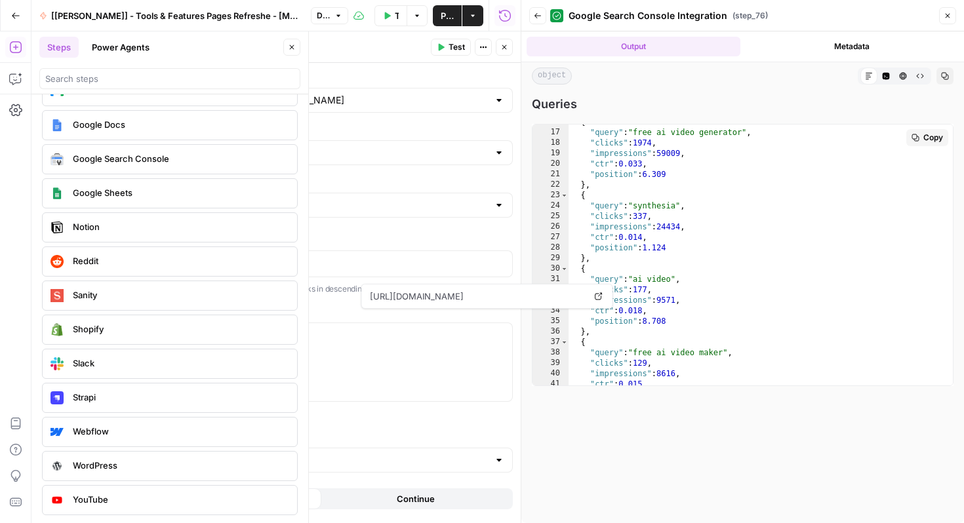
scroll to position [0, 0]
